Goal: Task Accomplishment & Management: Manage account settings

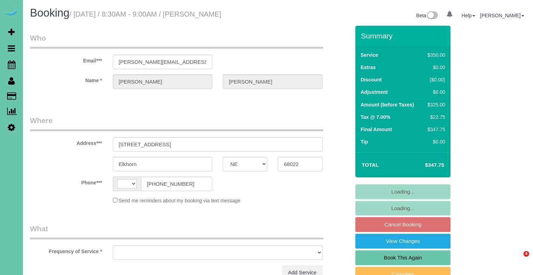
select select "NE"
select select "string:[GEOGRAPHIC_DATA]"
select select "object:727"
select select "string:fspay-acdaa642-de2f-4af7-b9a7-867a6c2c8dd0"
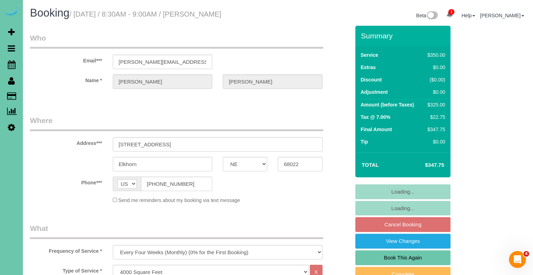
select select "object:734"
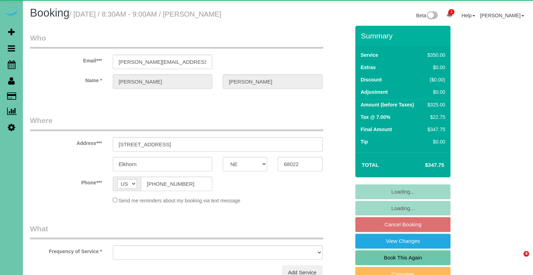
select select "NE"
select select "object:630"
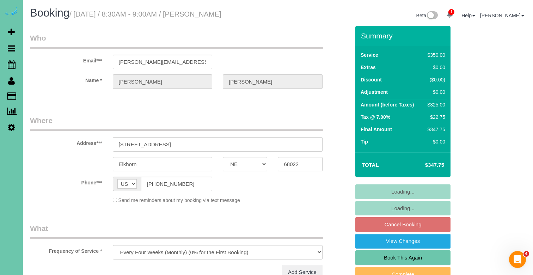
select select "string:fspay-acdaa642-de2f-4af7-b9a7-867a6c2c8dd0"
select select "object:914"
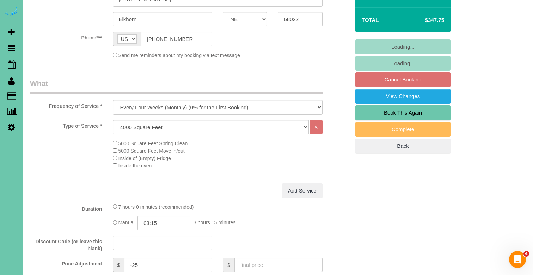
scroll to position [165, 0]
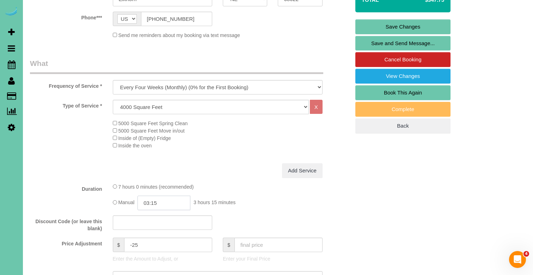
click at [167, 197] on input "03:15" at bounding box center [164, 203] width 53 height 14
drag, startPoint x: 155, startPoint y: 237, endPoint x: 152, endPoint y: 243, distance: 6.5
click at [171, 196] on input "02:30" at bounding box center [164, 203] width 53 height 14
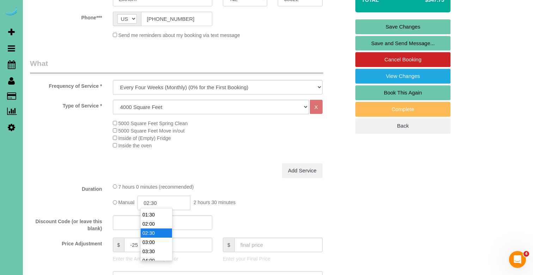
scroll to position [37, 0]
type input "03:00"
click at [157, 230] on li "03:00" at bounding box center [156, 231] width 31 height 9
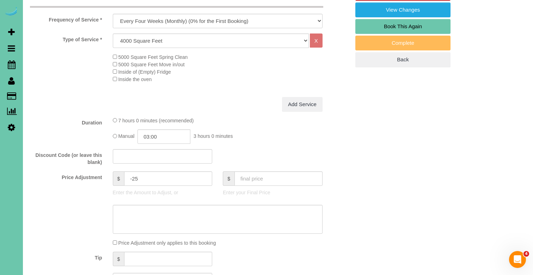
scroll to position [232, 0]
click at [163, 213] on textarea at bounding box center [218, 219] width 210 height 29
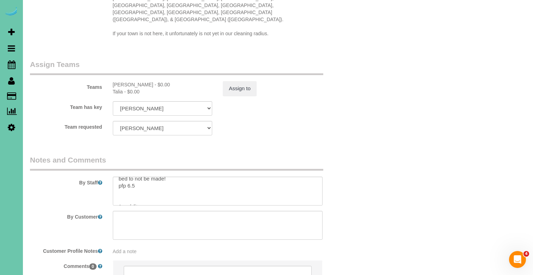
scroll to position [61, 0]
type textarea "NEW RATE - 10/1/25"
click at [159, 177] on textarea at bounding box center [218, 191] width 210 height 29
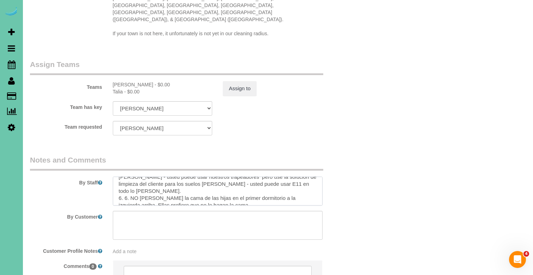
scroll to position [126, 0]
click at [151, 177] on textarea at bounding box center [218, 191] width 210 height 29
type textarea "1. credit 2. client home 3. biweekly clean - whole home 4. always look up to se…"
click at [235, 81] on button "Assign to" at bounding box center [240, 88] width 34 height 15
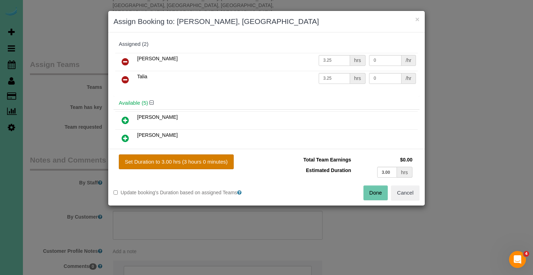
click at [198, 161] on button "Set Duration to 3.00 hrs (3 hours 0 minutes)" at bounding box center [176, 162] width 115 height 15
type input "3.00"
click at [381, 196] on button "Done" at bounding box center [376, 193] width 25 height 15
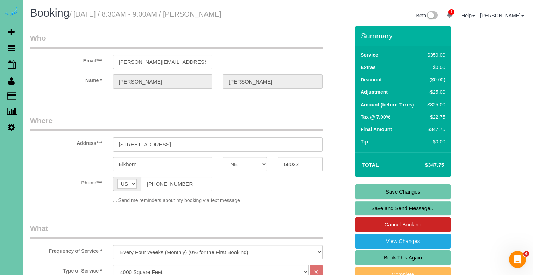
scroll to position [0, 0]
click at [388, 189] on link "Save Changes" at bounding box center [403, 192] width 95 height 15
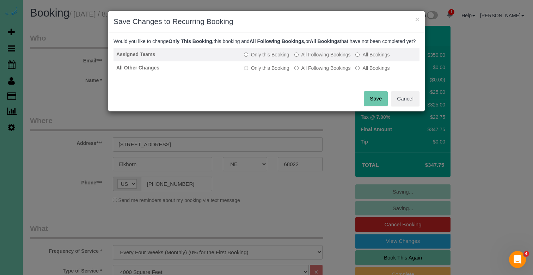
click at [318, 58] on label "All Following Bookings" at bounding box center [323, 54] width 56 height 7
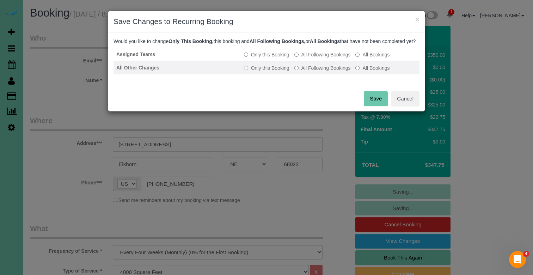
click at [316, 72] on label "All Following Bookings" at bounding box center [323, 68] width 56 height 7
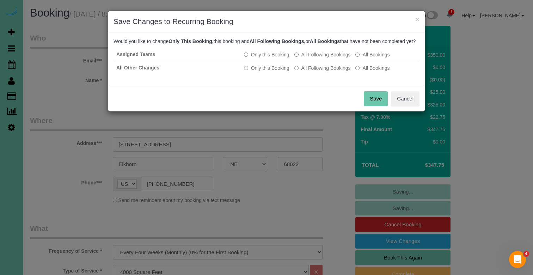
click at [381, 106] on button "Save" at bounding box center [376, 98] width 24 height 15
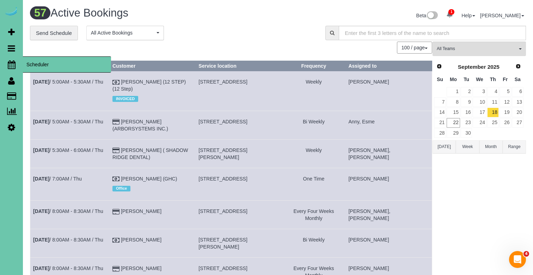
click at [17, 64] on link "Scheduler" at bounding box center [11, 64] width 23 height 16
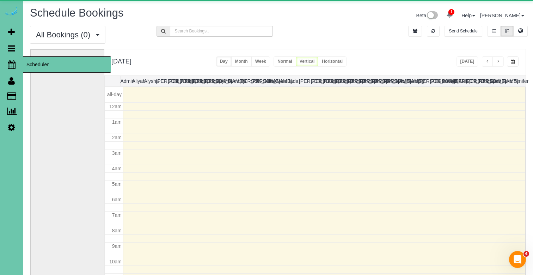
scroll to position [93, 0]
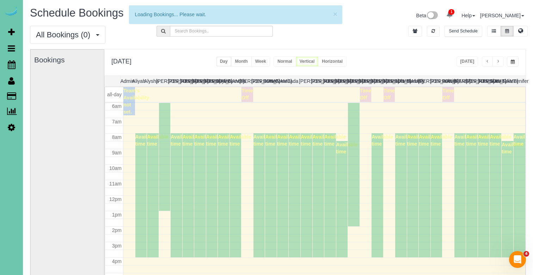
click at [512, 61] on span "button" at bounding box center [513, 62] width 4 height 4
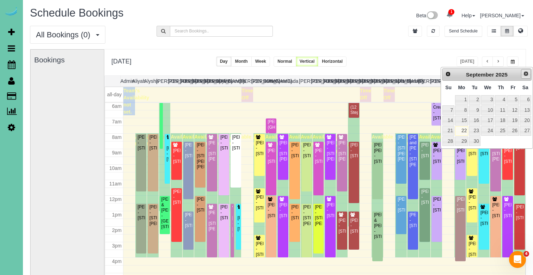
click at [524, 74] on span "Next" at bounding box center [527, 74] width 6 height 6
click at [484, 102] on link "1" at bounding box center [488, 100] width 13 height 10
type input "**********"
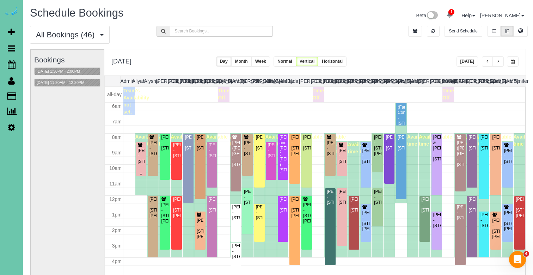
click at [138, 152] on div "Kaitlyn Jansen - 5310 S 165th St, Omaha, NE 68135" at bounding box center [142, 156] width 8 height 16
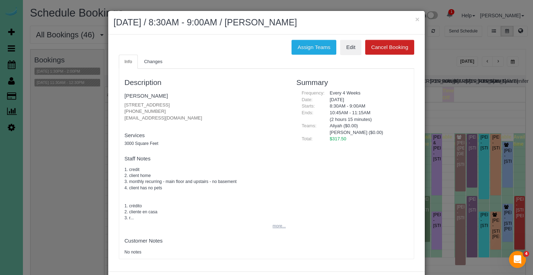
click at [274, 228] on button "more..." at bounding box center [276, 226] width 17 height 10
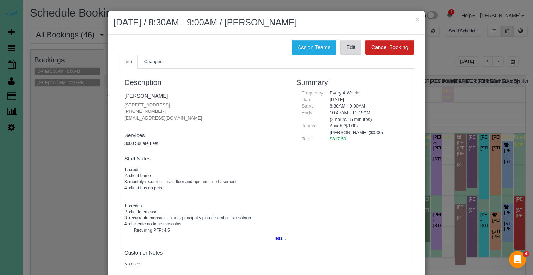
click at [349, 45] on link "Edit" at bounding box center [350, 47] width 21 height 15
click at [418, 19] on button "×" at bounding box center [418, 19] width 4 height 7
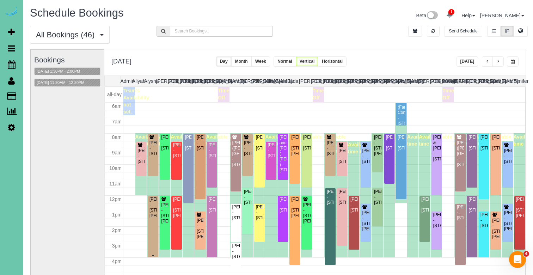
click at [156, 204] on div "Kelli Gribben - 20909 William St, Elkhorn, NE 68022" at bounding box center [153, 208] width 8 height 22
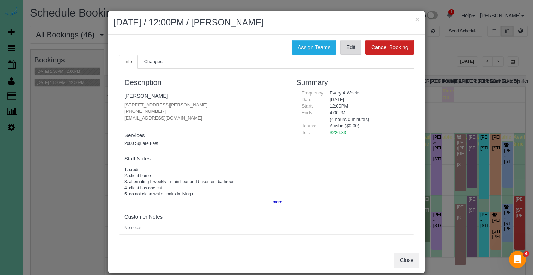
click at [355, 47] on link "Edit" at bounding box center [350, 47] width 21 height 15
click at [416, 18] on button "×" at bounding box center [418, 19] width 4 height 7
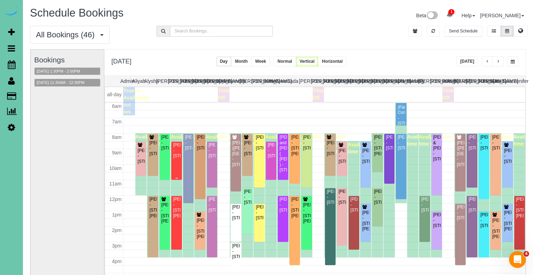
click at [175, 157] on div "Irene Astleford - 13020 Pacific Street, Omaha, NE 68154" at bounding box center [177, 151] width 8 height 16
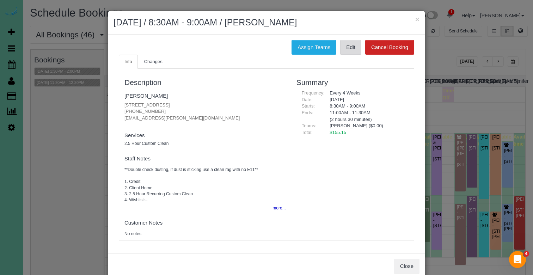
click at [352, 49] on link "Edit" at bounding box center [350, 47] width 21 height 15
click at [418, 20] on button "×" at bounding box center [418, 19] width 4 height 7
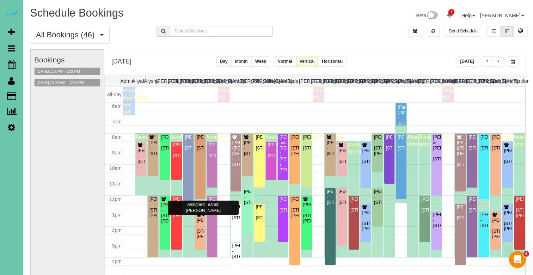
click at [177, 207] on div "Assigned Teams: Siara, Audrey" at bounding box center [203, 208] width 71 height 14
click at [177, 207] on div "Cassandra Crapser - 13403 Gertrude Street, La Vista, NE 68138" at bounding box center [177, 208] width 8 height 22
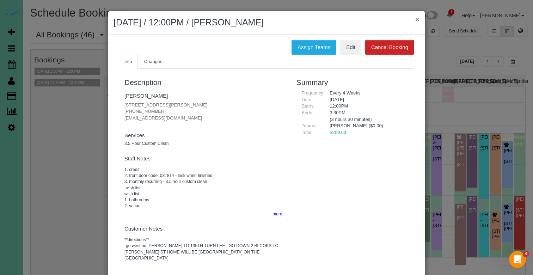
click at [417, 20] on button "×" at bounding box center [418, 19] width 4 height 7
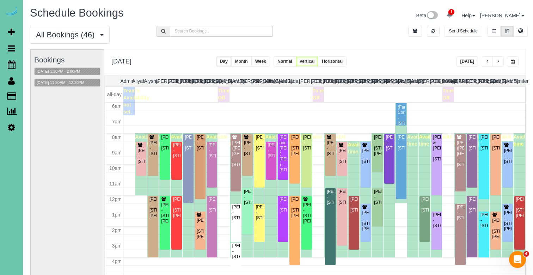
click at [187, 151] on div "Aimee Lowe - 21924 Hillandale Drive, Elkhorn, NE 68022" at bounding box center [189, 143] width 8 height 16
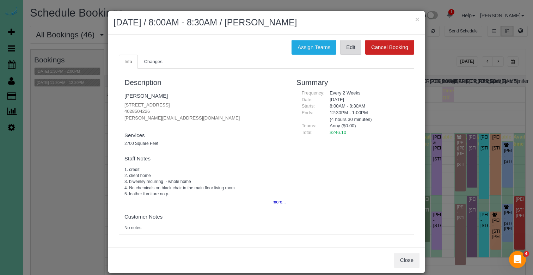
click at [346, 51] on link "Edit" at bounding box center [350, 47] width 21 height 15
click at [417, 23] on button "×" at bounding box center [418, 19] width 4 height 7
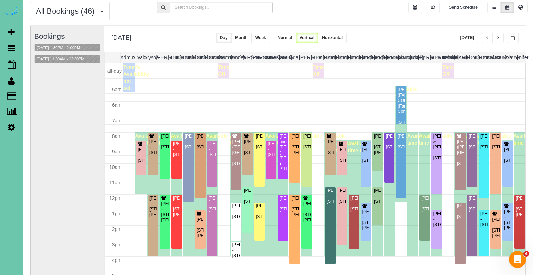
scroll to position [65, 0]
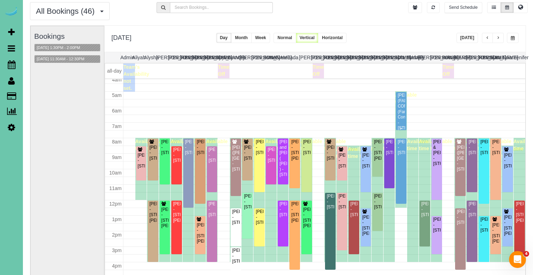
click at [402, 113] on div "LYNNSEY LINN (FAMILY CONNECTIONS) (Family Connections) - 1720 N 16th Street; Su…" at bounding box center [402, 112] width 8 height 38
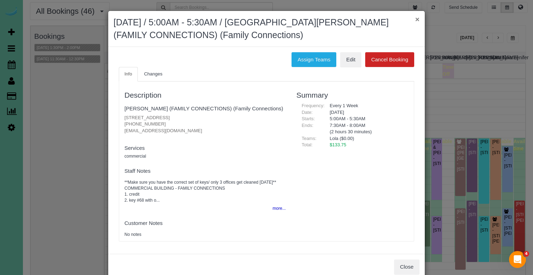
click at [417, 19] on button "×" at bounding box center [418, 19] width 4 height 7
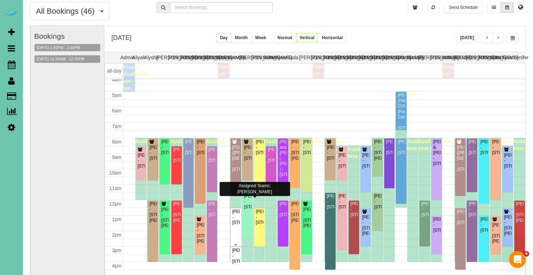
click at [236, 218] on div "Kristen Veldhouse - 2230 S 31st Street, Omaha, NE 68105" at bounding box center [236, 217] width 8 height 16
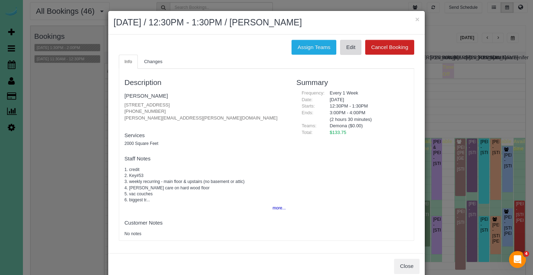
click at [354, 47] on link "Edit" at bounding box center [350, 47] width 21 height 15
click at [417, 22] on button "×" at bounding box center [418, 19] width 4 height 7
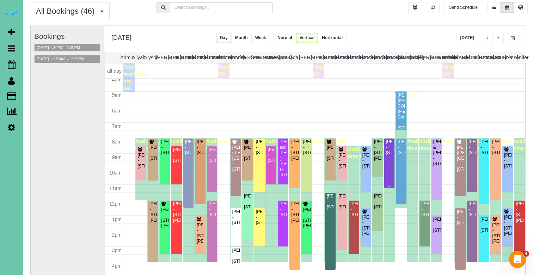
click at [391, 151] on div "Anna Adams - 16806 M Circle, Omaha, NE 68135" at bounding box center [390, 147] width 8 height 16
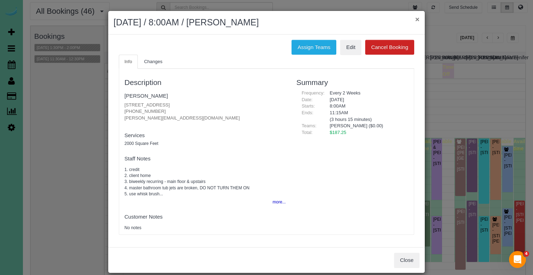
click at [419, 18] on button "×" at bounding box center [418, 19] width 4 height 7
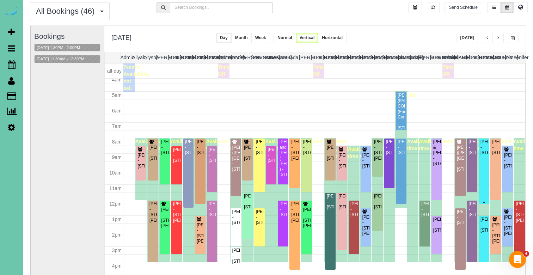
click at [486, 156] on div "Melissa Teply - 625 N 69 Street, Omaha, NE 68132" at bounding box center [485, 147] width 8 height 16
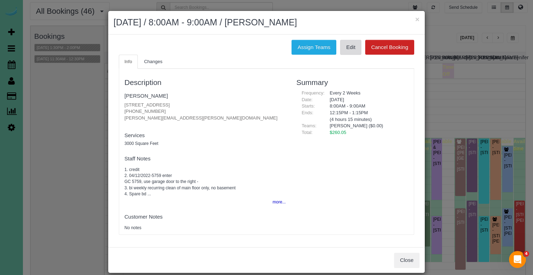
click at [350, 47] on link "Edit" at bounding box center [350, 47] width 21 height 15
click at [416, 21] on button "×" at bounding box center [418, 19] width 4 height 7
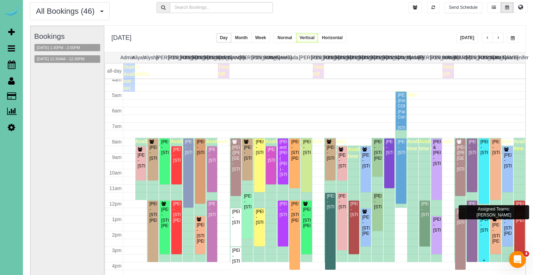
click at [483, 231] on div "Robert Barnhardt - 726 N 91st Plaza, Apt#402, Omaha, NE 68114" at bounding box center [485, 225] width 8 height 16
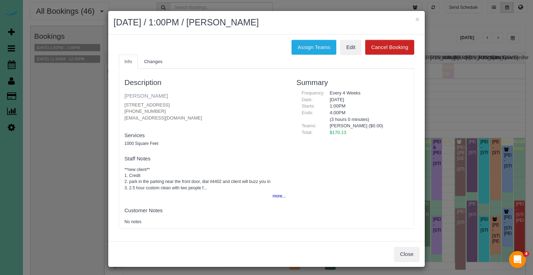
click at [157, 93] on link "Robert Barnhardt" at bounding box center [146, 96] width 43 height 6
click at [414, 17] on h2 "October 01, 2025 / 1:00PM / Robert Barnhardt" at bounding box center [267, 22] width 306 height 13
click at [417, 20] on button "×" at bounding box center [418, 19] width 4 height 7
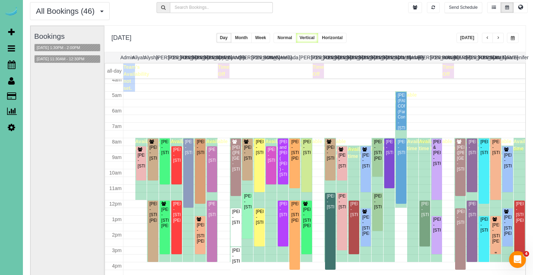
click at [497, 223] on div "Kary Wurth - 18515 Wirt Cir, Elkhorn, NE 68022" at bounding box center [496, 234] width 8 height 22
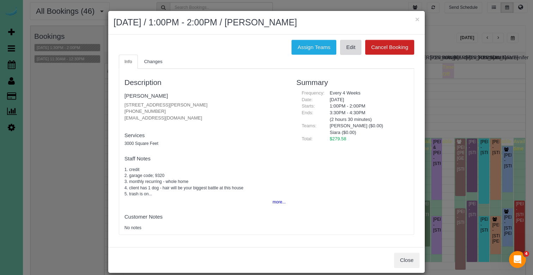
click at [345, 46] on link "Edit" at bounding box center [350, 47] width 21 height 15
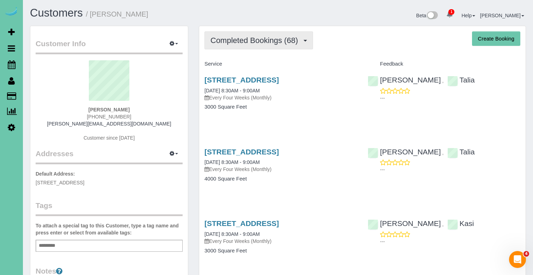
click at [234, 43] on span "Completed Bookings (68)" at bounding box center [256, 40] width 91 height 9
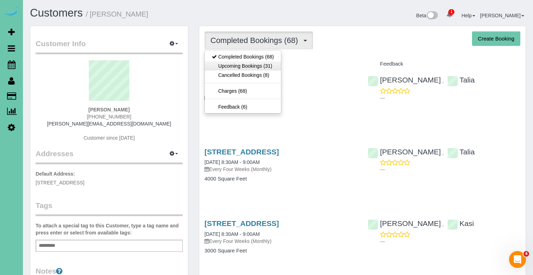
click at [236, 68] on link "Upcoming Bookings (31)" at bounding box center [243, 65] width 76 height 9
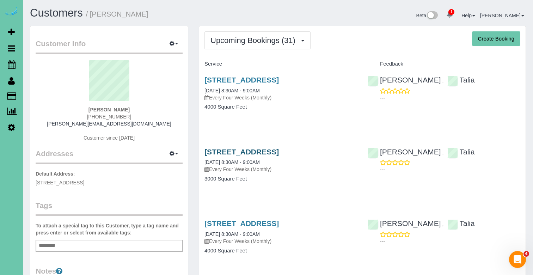
click at [244, 153] on link "21436 Hickory Street, Elkhorn, NE 68022" at bounding box center [242, 152] width 74 height 8
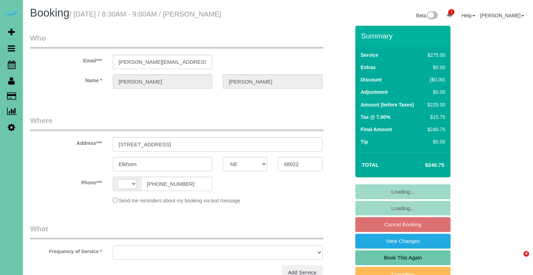
select select "NE"
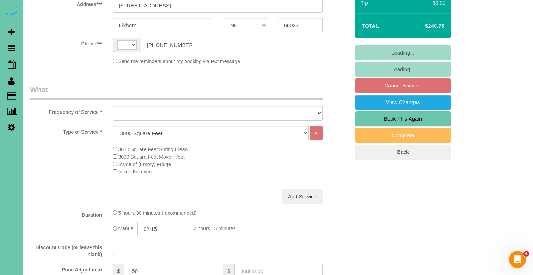
select select "string:[GEOGRAPHIC_DATA]"
select select "object:713"
select select "string:fspay-acdaa642-de2f-4af7-b9a7-867a6c2c8dd0"
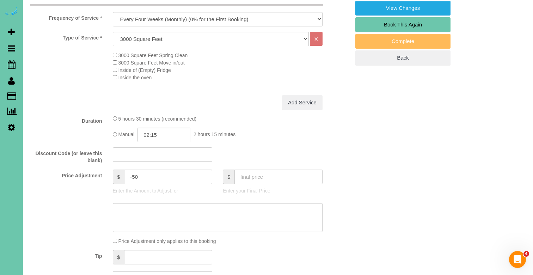
select select "object:717"
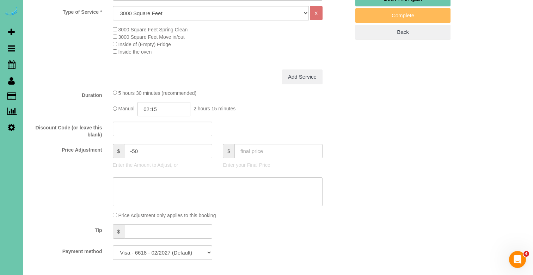
scroll to position [262, 0]
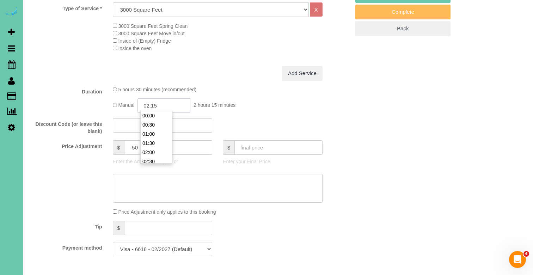
click at [168, 103] on input "02:15" at bounding box center [164, 105] width 53 height 14
type input "02:00"
click at [156, 151] on li "02:00" at bounding box center [156, 152] width 31 height 9
click at [148, 188] on textarea at bounding box center [218, 188] width 210 height 29
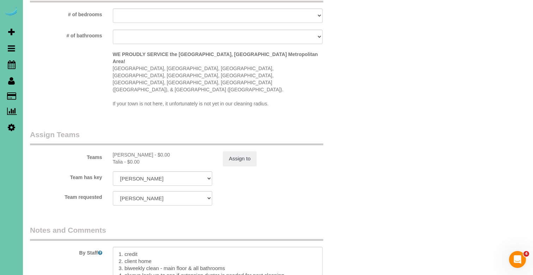
scroll to position [689, 0]
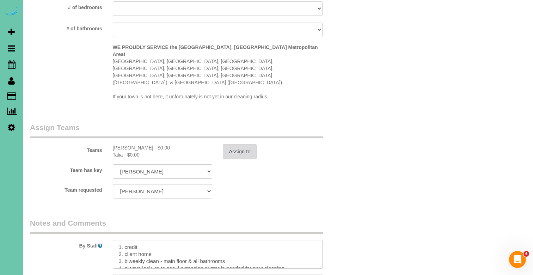
type textarea "NEW RATE - [DATE]"
click at [242, 144] on button "Assign to" at bounding box center [240, 151] width 34 height 15
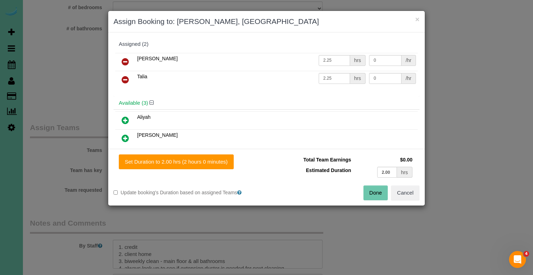
click at [195, 154] on div "Set Duration to 2.00 hrs (2 hours 0 minutes) Total Team Earnings $0.00 Estimate…" at bounding box center [266, 177] width 317 height 57
click at [195, 164] on button "Set Duration to 2.00 hrs (2 hours 0 minutes)" at bounding box center [176, 162] width 115 height 15
type input "2.00"
click at [380, 192] on button "Done" at bounding box center [376, 193] width 25 height 15
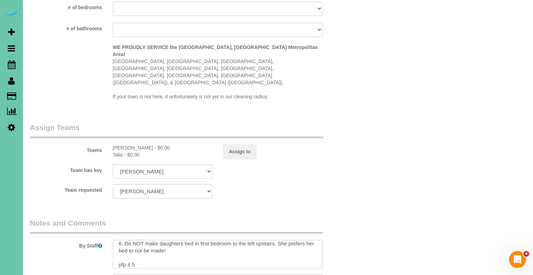
scroll to position [53, 0]
click at [198, 240] on textarea at bounding box center [218, 254] width 210 height 29
type textarea "1. credit 2. client home 3. biweekly clean - main floor & all bathrooms 4. alwa…"
click at [242, 144] on button "Assign to" at bounding box center [240, 151] width 34 height 15
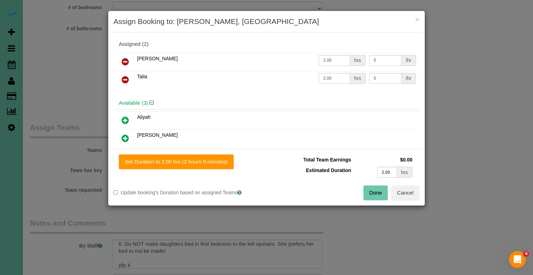
click at [368, 196] on button "Done" at bounding box center [376, 193] width 25 height 15
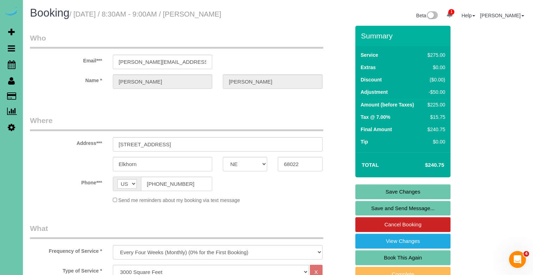
scroll to position [0, 0]
click at [383, 194] on link "Save Changes" at bounding box center [403, 192] width 95 height 15
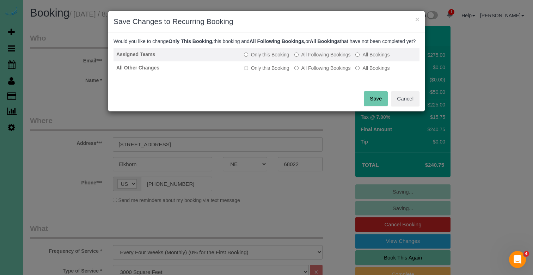
click at [313, 58] on label "All Following Bookings" at bounding box center [323, 54] width 56 height 7
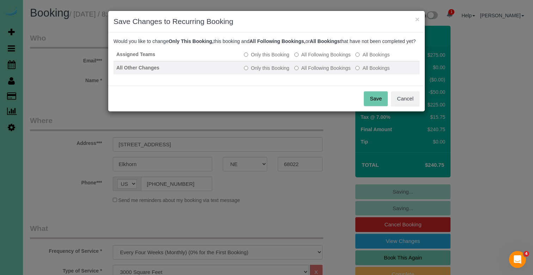
click at [313, 72] on label "All Following Bookings" at bounding box center [323, 68] width 56 height 7
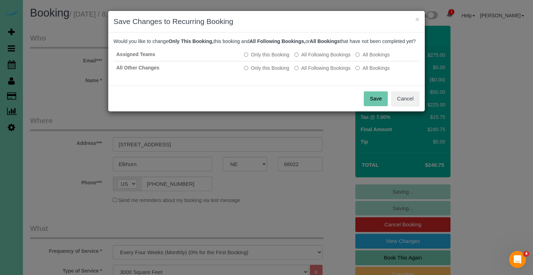
click at [379, 106] on button "Save" at bounding box center [376, 98] width 24 height 15
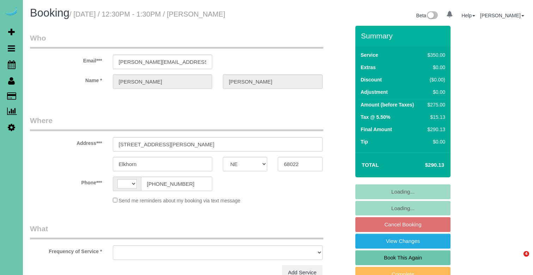
select select "NE"
select select "string:fspay-dd949767-aba5-4c4f-8429-aaa3211eb439"
select select "string:[GEOGRAPHIC_DATA]"
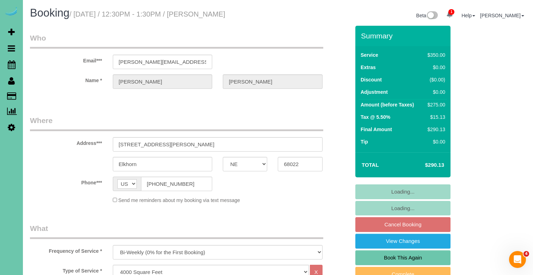
select select "object:717"
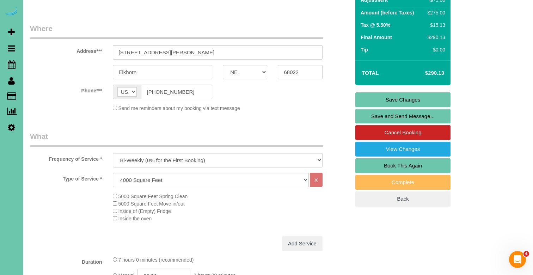
scroll to position [97, 0]
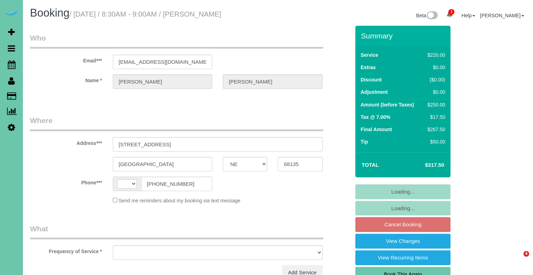
select select "NE"
select select "object:385"
select select "string:[GEOGRAPHIC_DATA]"
select select "string:fspay-80238d9f-2bac-4763-907b-b7e3e221fcde"
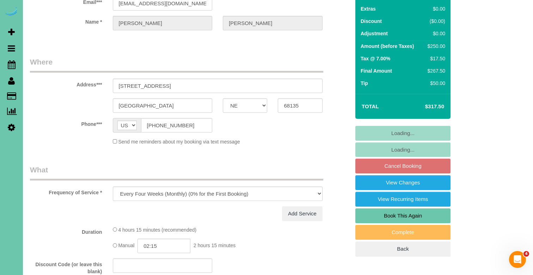
select select "number:37"
select select "number:42"
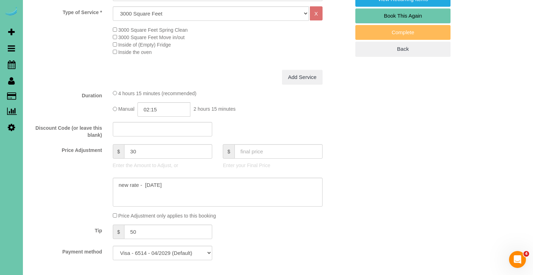
scroll to position [294, 0]
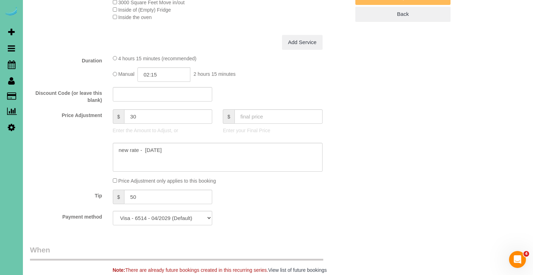
select select "object:916"
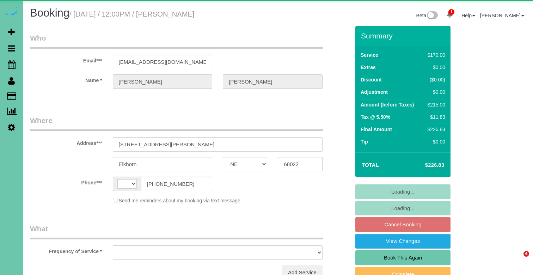
select select "NE"
select select "string:[GEOGRAPHIC_DATA]"
select select "object:659"
select select "string:fspay-3fa52edd-bf5d-4a1f-b2d5-04f1d6ce490a"
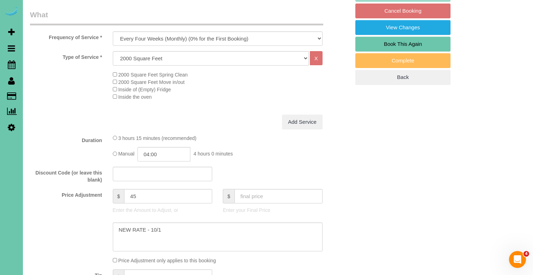
scroll to position [220, 0]
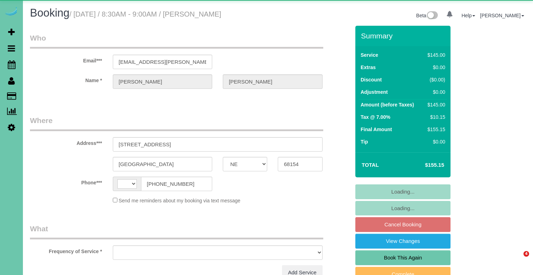
select select "NE"
select select "string:[GEOGRAPHIC_DATA]"
select select "object:620"
select select "string:fspay-249ba15c-6e88-4806-ab2a-9b1fb066ea7f"
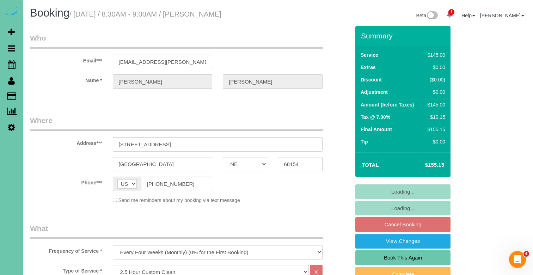
select select "object:894"
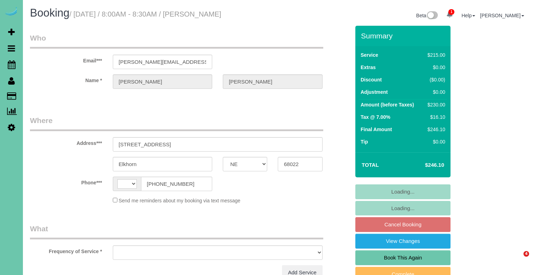
select select "NE"
select select "string:[GEOGRAPHIC_DATA]"
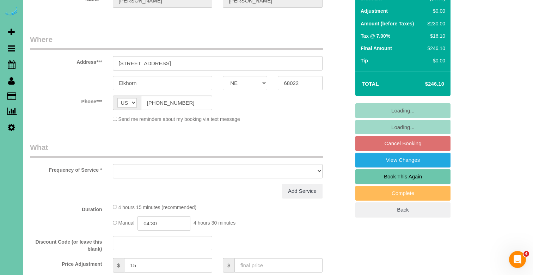
select select "object:626"
select select "string:fspay-27a16905-96ba-4a81-bd9c-b3f55e34a603"
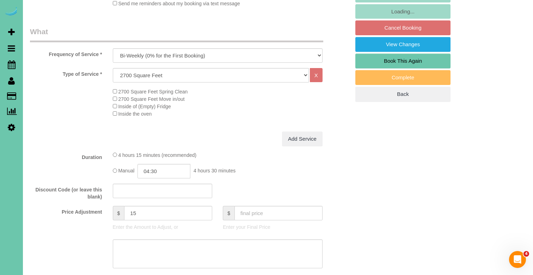
scroll to position [224, 0]
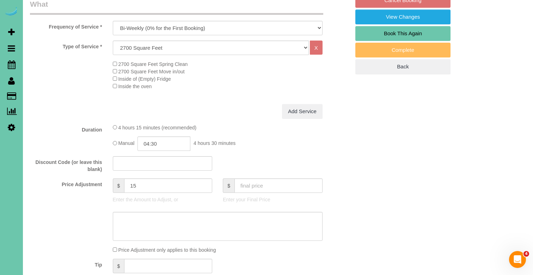
select select "number:36"
select select "number:42"
select select "object:713"
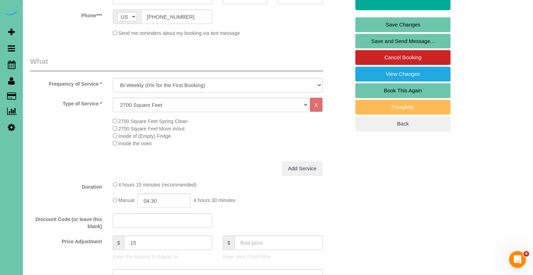
scroll to position [181, 0]
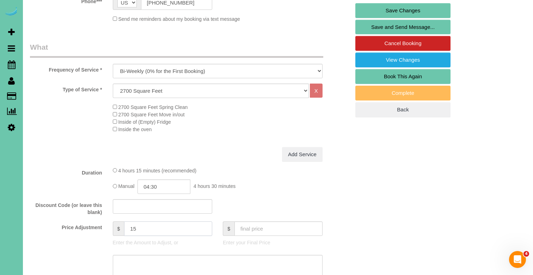
drag, startPoint x: 133, startPoint y: 229, endPoint x: 123, endPoint y: 228, distance: 9.6
click at [123, 228] on div "$ 15" at bounding box center [163, 229] width 100 height 14
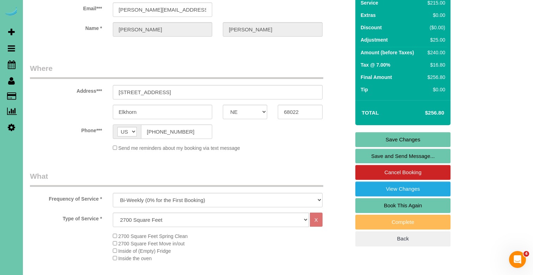
scroll to position [51, 0]
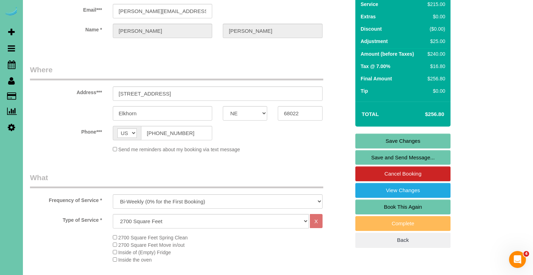
type input "25"
drag, startPoint x: 200, startPoint y: 12, endPoint x: 112, endPoint y: 11, distance: 87.5
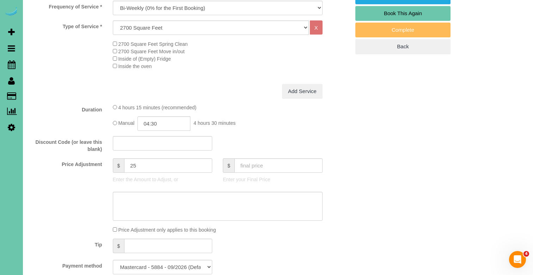
scroll to position [245, 0]
click at [139, 200] on textarea at bounding box center [218, 206] width 210 height 29
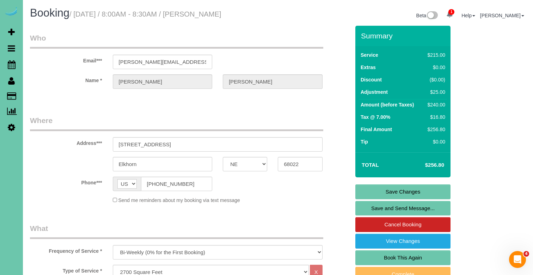
scroll to position [0, 0]
type textarea "new rate - [DATE]"
click at [376, 190] on link "Save Changes" at bounding box center [403, 192] width 95 height 15
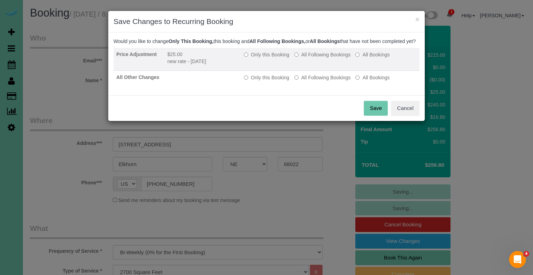
click at [312, 67] on td "Only this Booking All Following Bookings All Bookings" at bounding box center [330, 59] width 179 height 23
click at [312, 58] on label "All Following Bookings" at bounding box center [323, 54] width 56 height 7
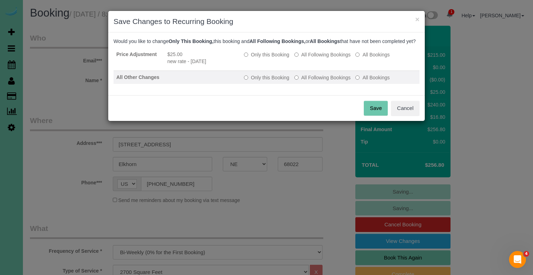
click at [308, 81] on label "All Following Bookings" at bounding box center [323, 77] width 56 height 7
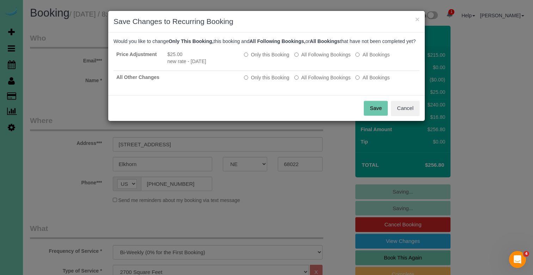
click at [373, 116] on button "Save" at bounding box center [376, 108] width 24 height 15
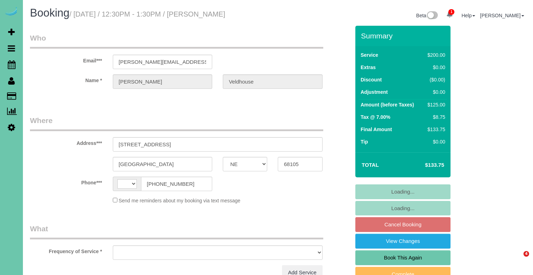
select select "NE"
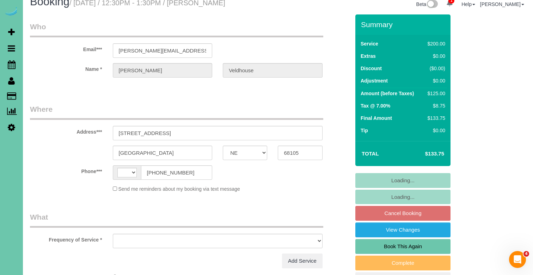
select select "string:[GEOGRAPHIC_DATA]"
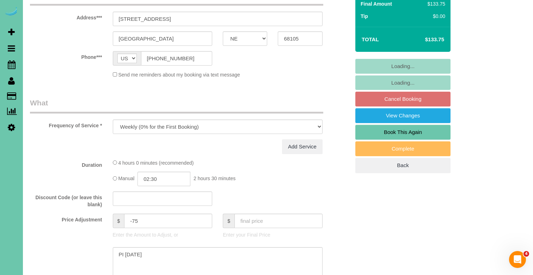
select select "object:891"
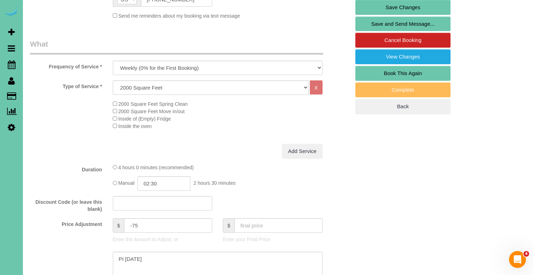
scroll to position [186, 0]
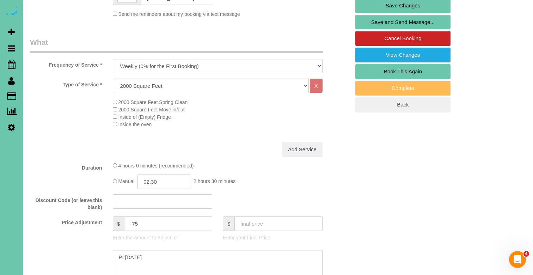
click at [135, 221] on input "-75" at bounding box center [168, 224] width 88 height 14
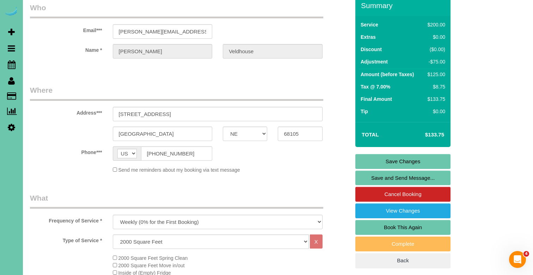
scroll to position [26, 0]
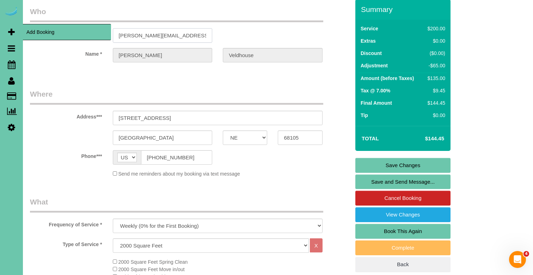
drag, startPoint x: 199, startPoint y: 37, endPoint x: 0, endPoint y: 37, distance: 198.6
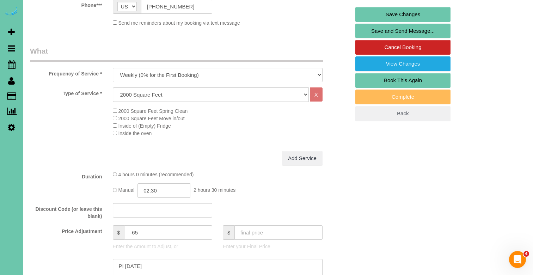
scroll to position [179, 0]
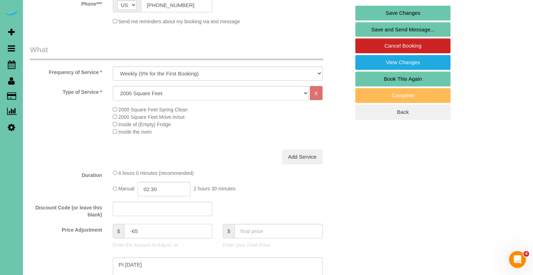
click at [143, 230] on input "-65" at bounding box center [168, 231] width 88 height 14
type input "-67.5"
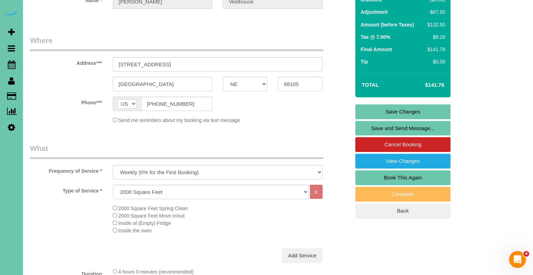
scroll to position [270, 0]
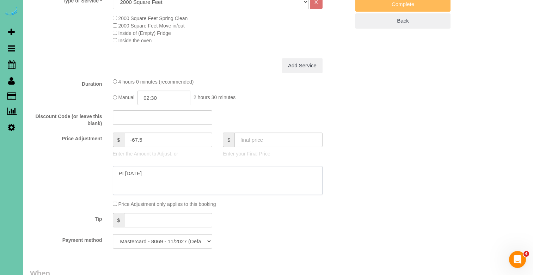
drag, startPoint x: 169, startPoint y: 172, endPoint x: 46, endPoint y: 162, distance: 123.2
click at [46, 162] on sui-booking-price-adjustment "Price Adjustment $ -67.5 Enter the Amount to Adjust, or $ Enter your Final Pric…" at bounding box center [190, 170] width 320 height 75
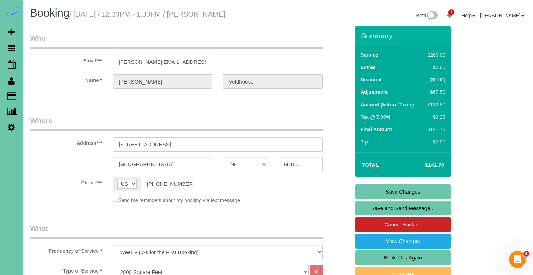
scroll to position [0, 0]
type textarea "NEW RATE - 10/1/25"
click at [398, 189] on link "Save Changes" at bounding box center [403, 192] width 95 height 15
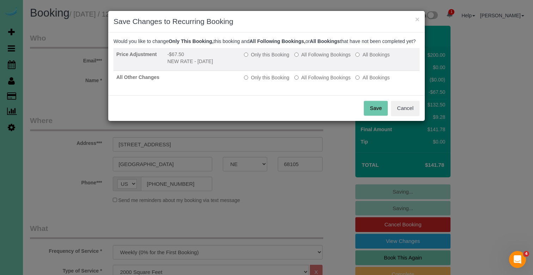
click at [333, 58] on label "All Following Bookings" at bounding box center [323, 54] width 56 height 7
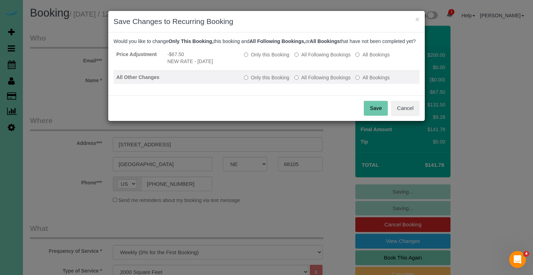
click at [325, 81] on label "All Following Bookings" at bounding box center [323, 77] width 56 height 7
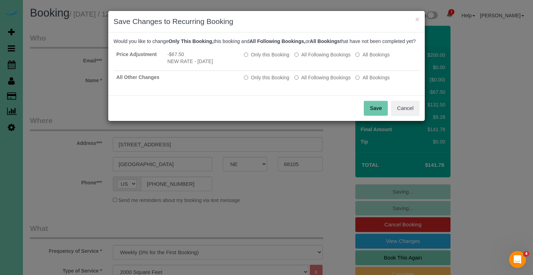
click at [374, 108] on button "Save" at bounding box center [376, 108] width 24 height 15
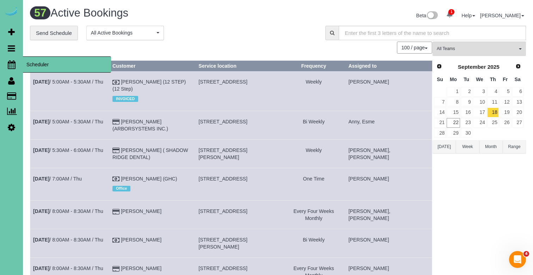
click at [14, 59] on link "Scheduler" at bounding box center [11, 64] width 23 height 16
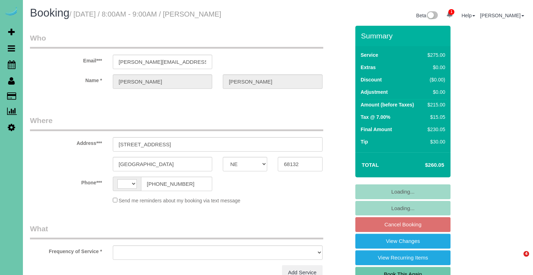
select select "NE"
select select "string:[GEOGRAPHIC_DATA]"
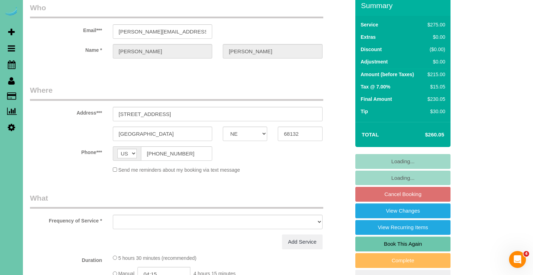
select select "object:628"
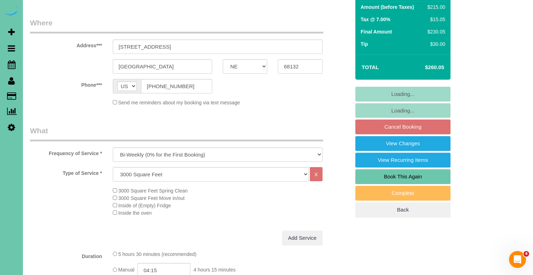
select select "string:fspay-7f6b22b1-7992-4050-bfe8-f396dad631ad"
select select "object:907"
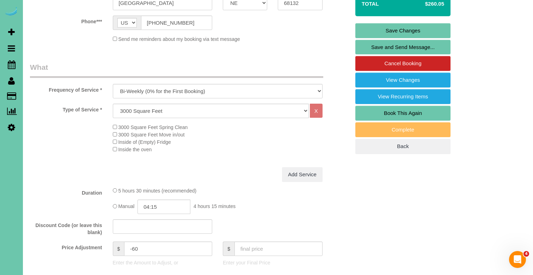
scroll to position [187, 0]
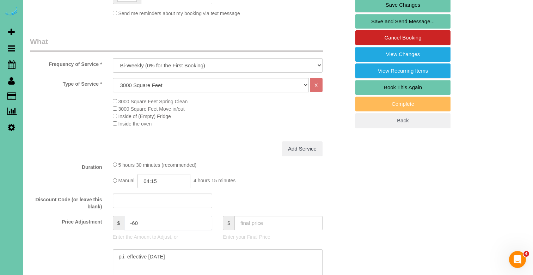
click at [152, 218] on input "-60" at bounding box center [168, 223] width 88 height 14
type input "-35"
click at [176, 182] on input "04:15" at bounding box center [164, 181] width 53 height 14
type input "04:30"
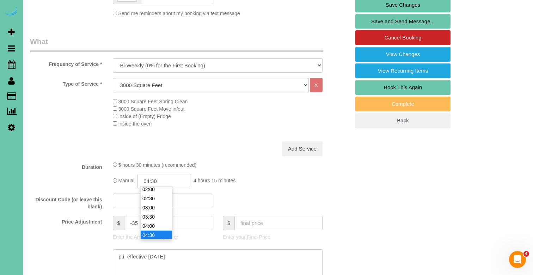
click at [153, 233] on li "04:30" at bounding box center [156, 235] width 31 height 9
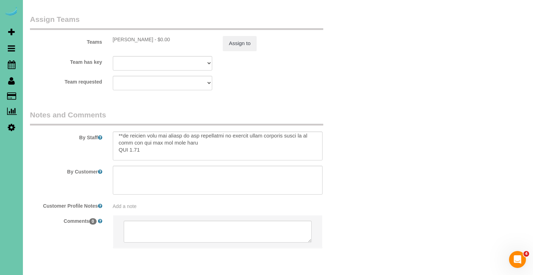
scroll to position [95, 0]
click at [139, 132] on textarea at bounding box center [218, 146] width 210 height 29
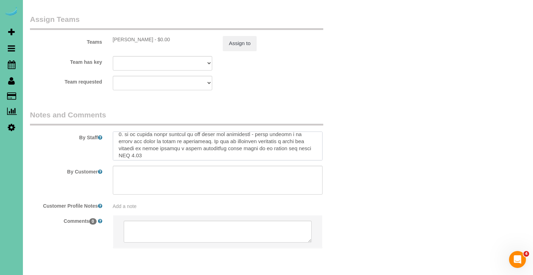
scroll to position [173, 0]
click at [138, 132] on textarea at bounding box center [218, 146] width 210 height 29
type textarea "1. credit 2. 04/12/2022-5759 enter GC 5759, use garage door to the right - 3. b…"
click at [229, 36] on button "Assign to" at bounding box center [240, 43] width 34 height 15
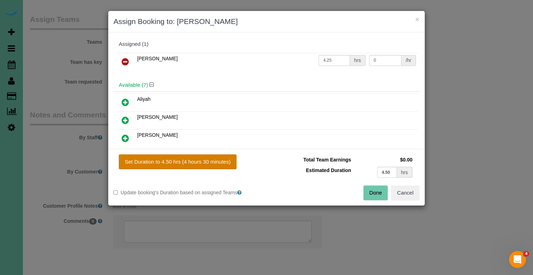
click at [210, 162] on button "Set Duration to 4.50 hrs (4 hours 30 minutes)" at bounding box center [178, 162] width 118 height 15
type input "4.50"
click at [373, 193] on button "Done" at bounding box center [376, 193] width 25 height 15
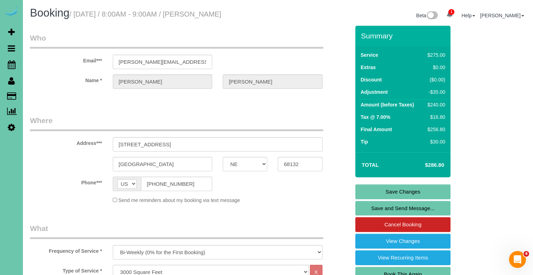
scroll to position [0, 0]
drag, startPoint x: 206, startPoint y: 62, endPoint x: 89, endPoint y: 57, distance: 117.9
click at [411, 190] on link "Save Changes" at bounding box center [403, 192] width 95 height 15
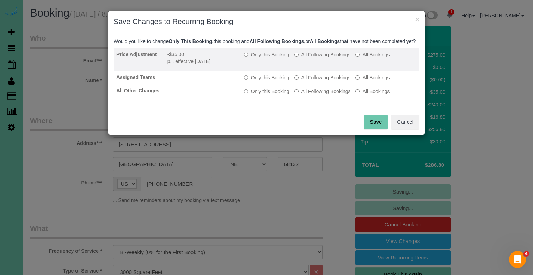
click at [322, 56] on td "Only this Booking All Following Bookings All Bookings" at bounding box center [330, 59] width 179 height 23
click at [322, 58] on label "All Following Bookings" at bounding box center [323, 54] width 56 height 7
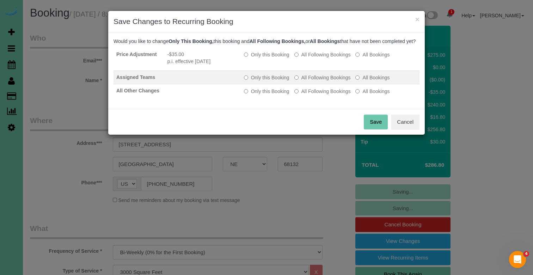
click at [317, 79] on td "Only this Booking All Following Bookings All Bookings" at bounding box center [330, 77] width 179 height 13
click at [317, 80] on td "Only this Booking All Following Bookings All Bookings" at bounding box center [330, 77] width 179 height 13
click at [315, 81] on label "All Following Bookings" at bounding box center [323, 77] width 56 height 7
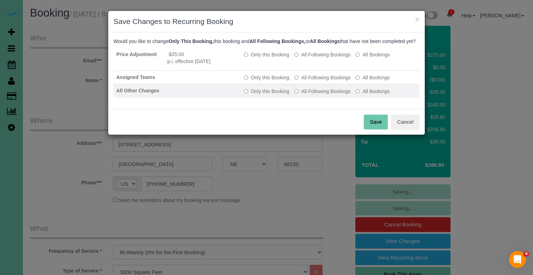
click at [315, 95] on label "All Following Bookings" at bounding box center [323, 91] width 56 height 7
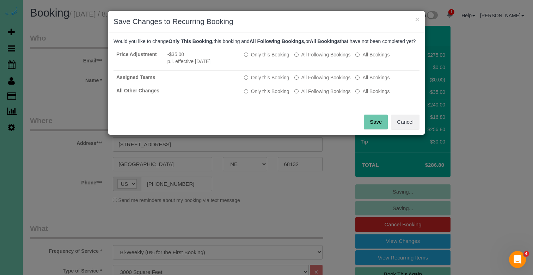
click at [372, 129] on button "Save" at bounding box center [376, 122] width 24 height 15
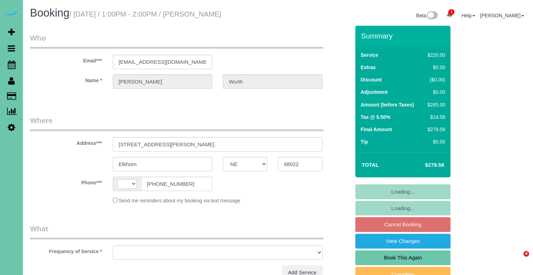
select select "NE"
select select "string:[GEOGRAPHIC_DATA]"
select select "object:383"
select select "string:fspay-2d3fc8a4-c7fe-4c62-8a32-ee705de199a5"
select select "number:38"
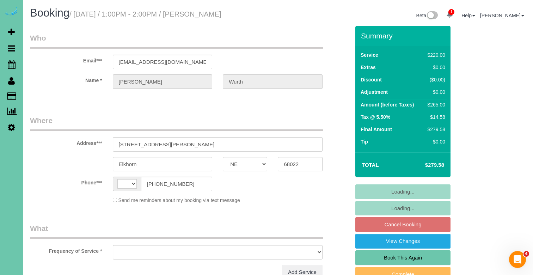
select select "number:42"
select select "object:717"
